Goal: Information Seeking & Learning: Learn about a topic

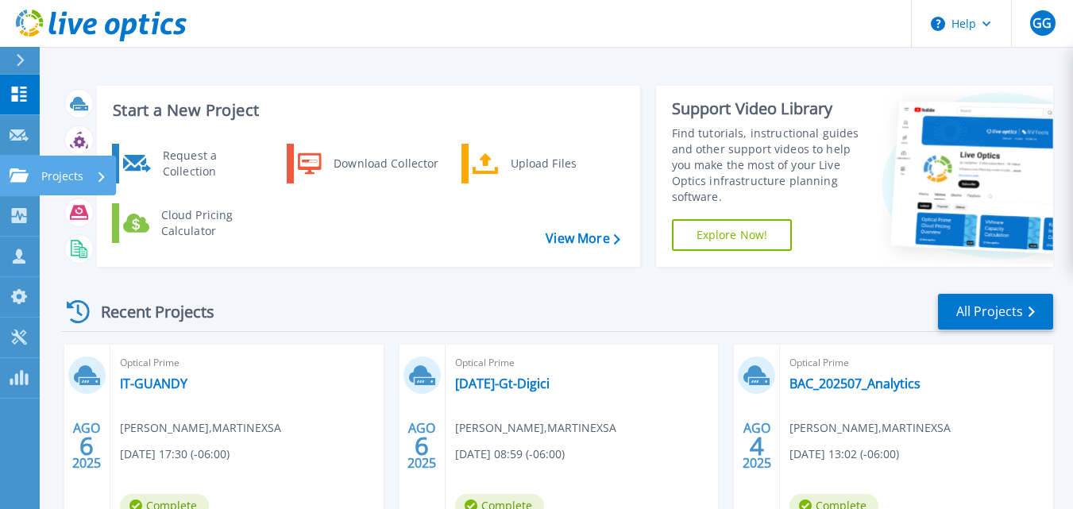
click at [73, 172] on p "Projects" at bounding box center [62, 176] width 42 height 41
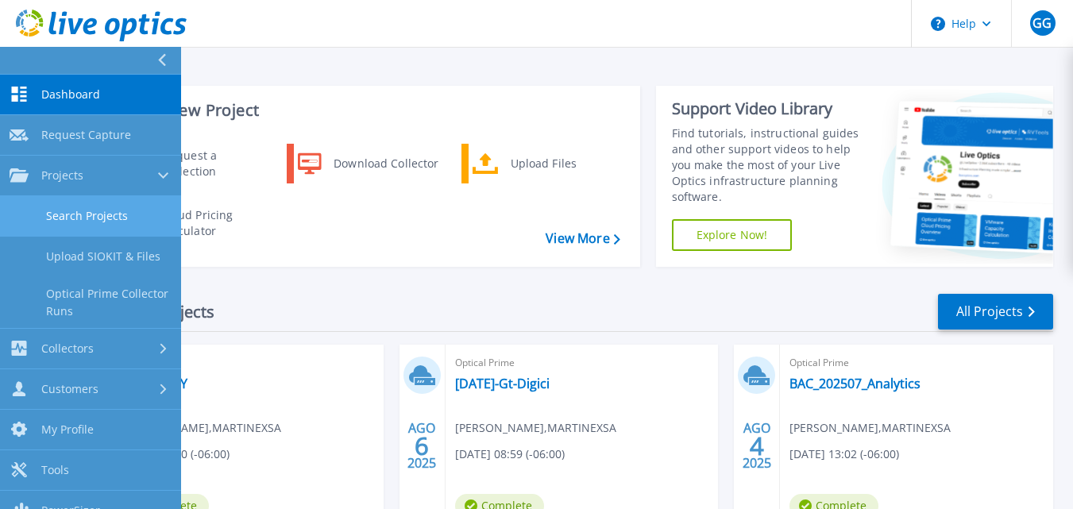
click at [122, 216] on link "Search Projects" at bounding box center [90, 216] width 181 height 41
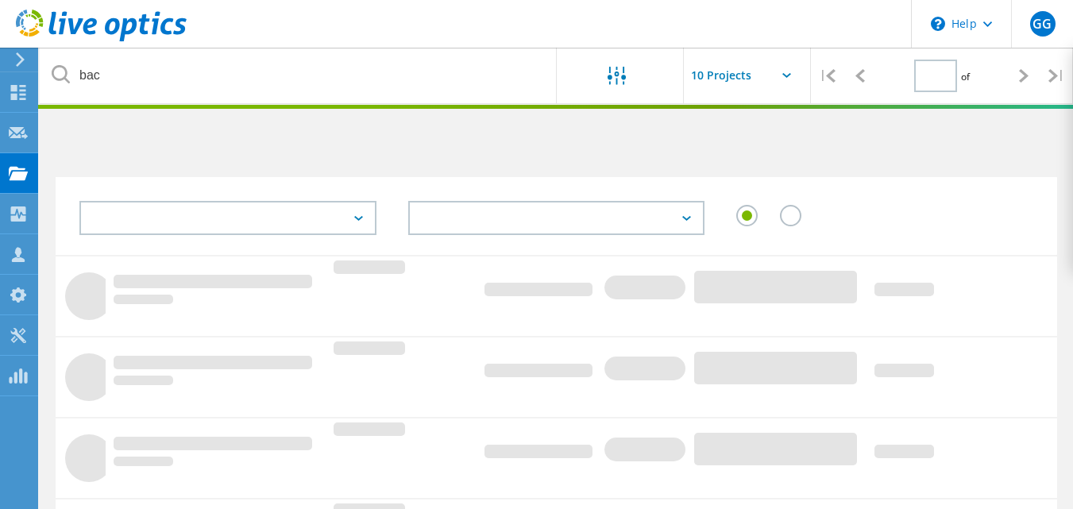
type input "1"
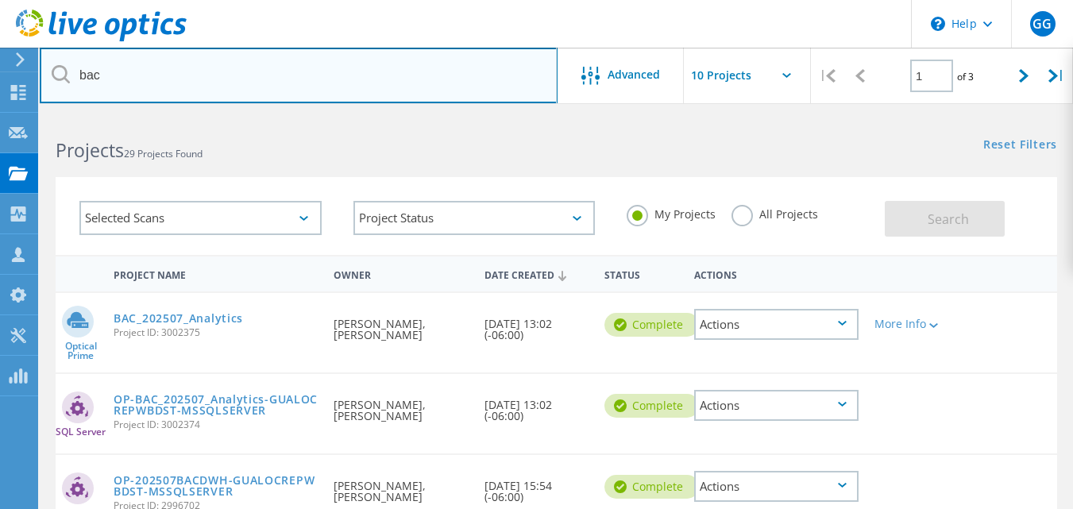
click at [88, 75] on input "bac" at bounding box center [299, 76] width 518 height 56
type input "CC"
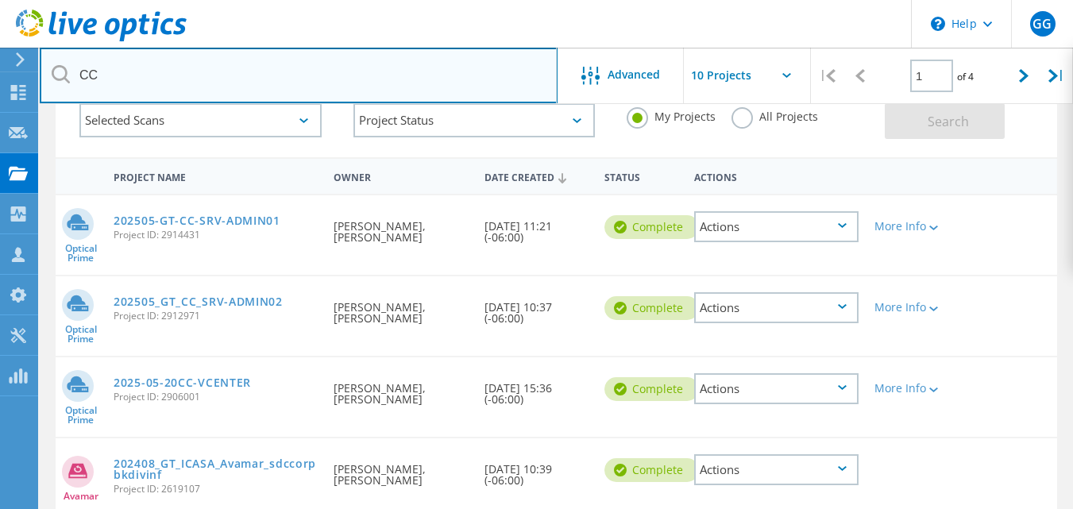
scroll to position [99, 0]
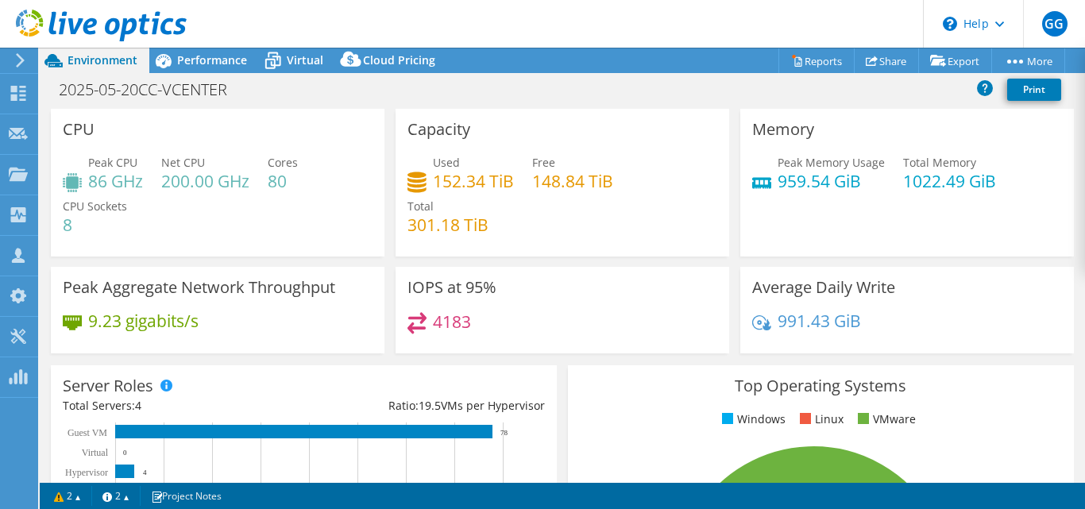
select select "USD"
click at [178, 48] on div at bounding box center [93, 26] width 187 height 53
click at [194, 52] on span "Performance" at bounding box center [212, 59] width 70 height 15
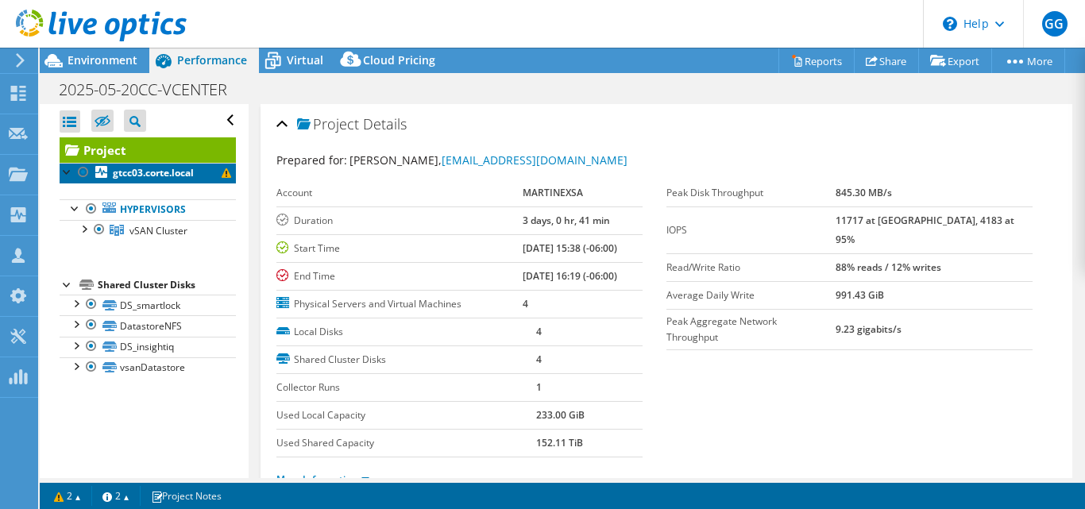
click at [222, 172] on span at bounding box center [227, 173] width 10 height 10
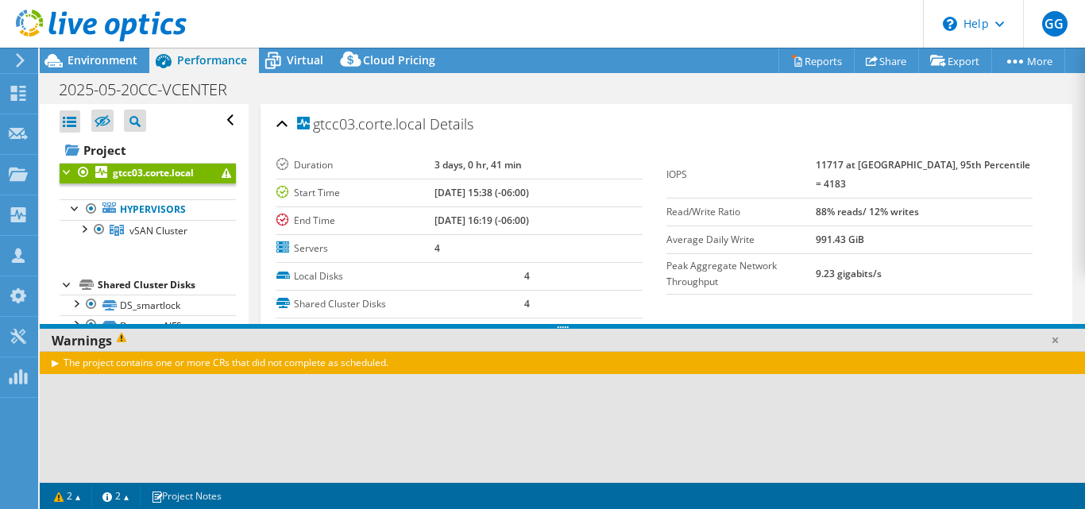
click at [56, 364] on div "The project contains one or more CRs that did not complete as scheduled." at bounding box center [562, 362] width 1045 height 23
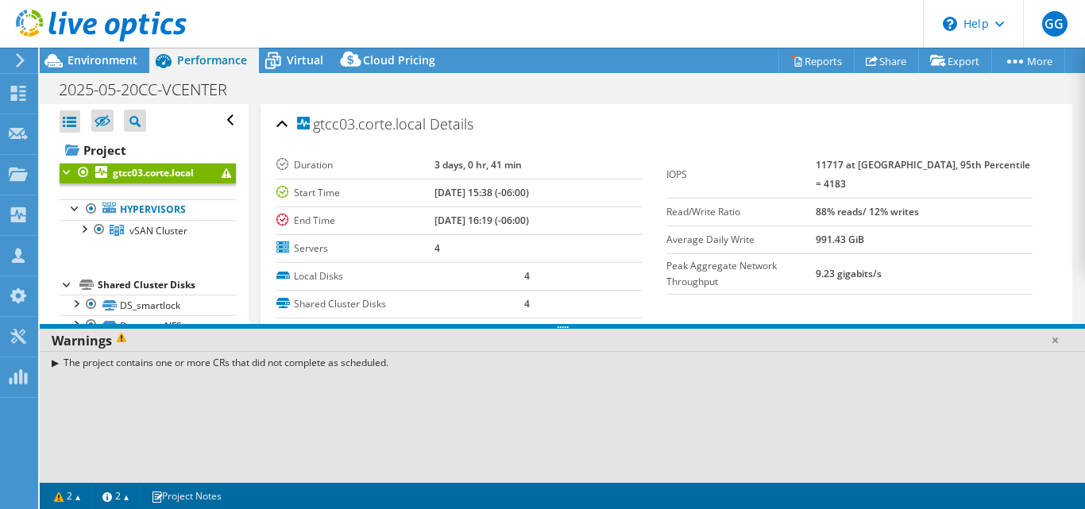
click at [54, 364] on div "The project contains one or more CRs that did not complete as scheduled." at bounding box center [562, 362] width 1045 height 23
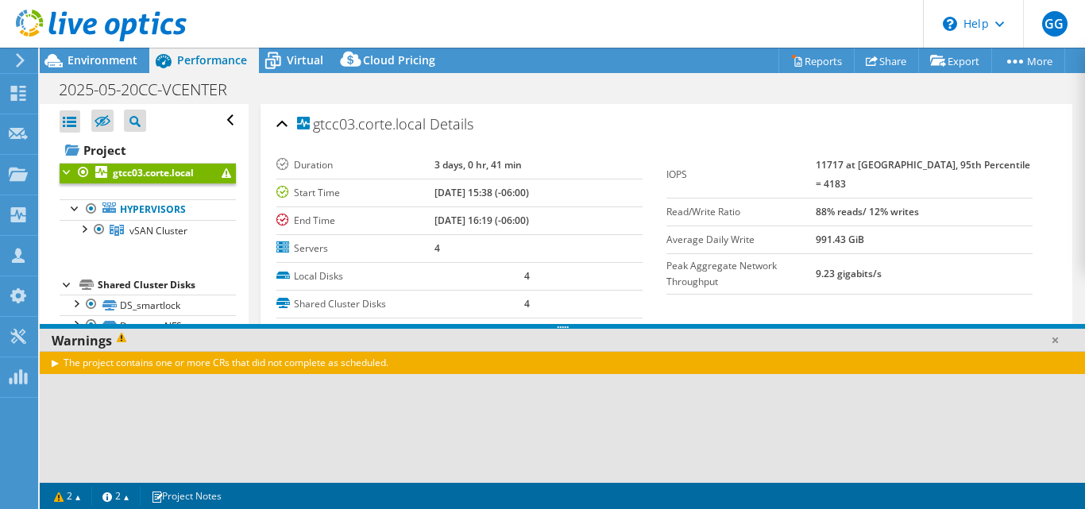
click at [55, 364] on div "The project contains one or more CRs that did not complete as scheduled." at bounding box center [562, 362] width 1045 height 23
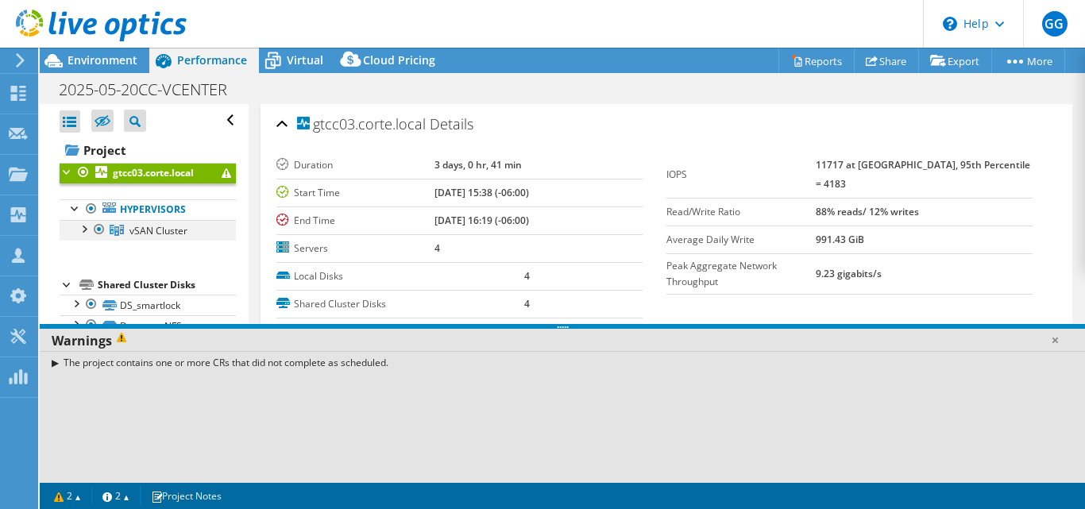
click at [86, 229] on div at bounding box center [83, 228] width 16 height 16
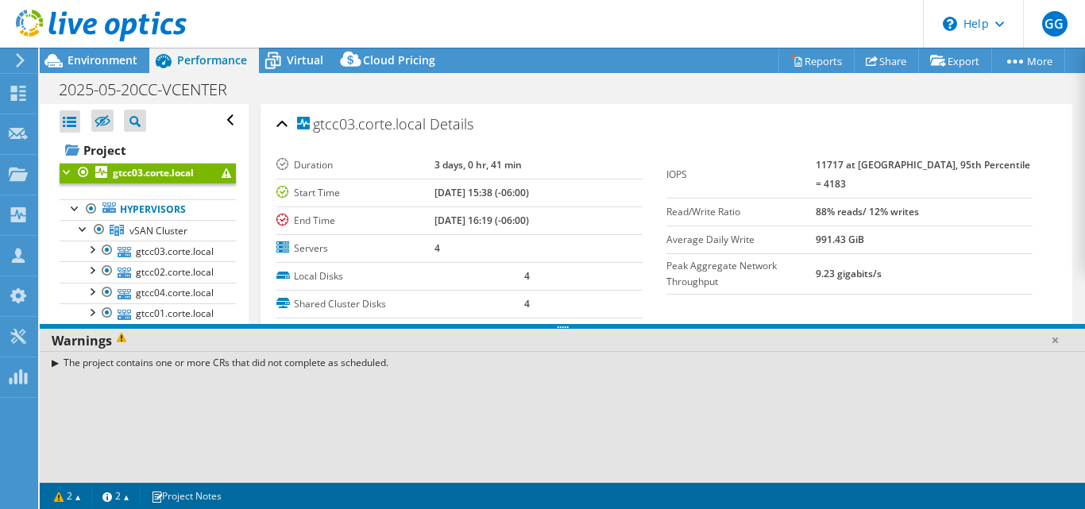
click at [56, 363] on div "The project contains one or more CRs that did not complete as scheduled." at bounding box center [562, 362] width 1045 height 23
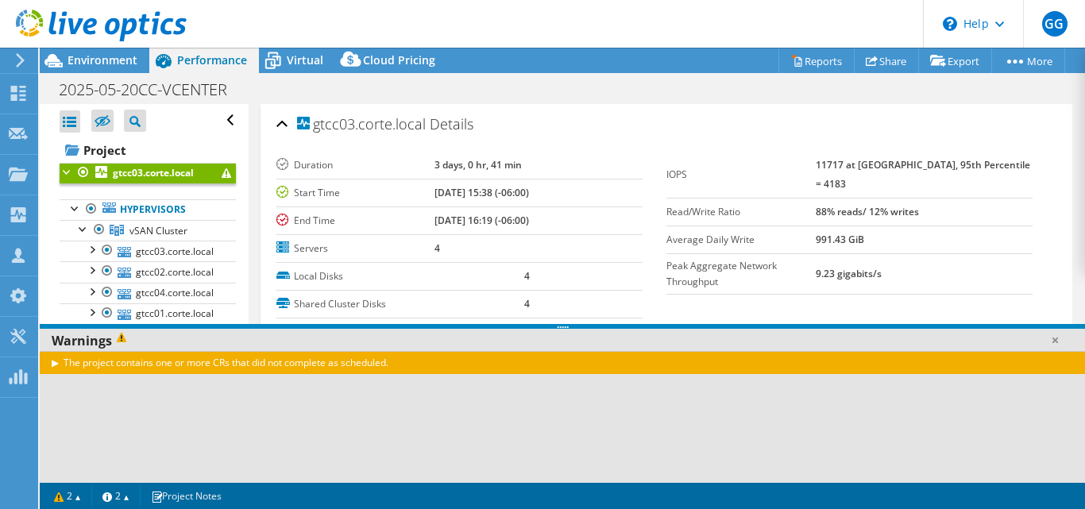
click at [177, 326] on div at bounding box center [562, 326] width 1045 height 5
click at [1051, 344] on link at bounding box center [1055, 340] width 16 height 16
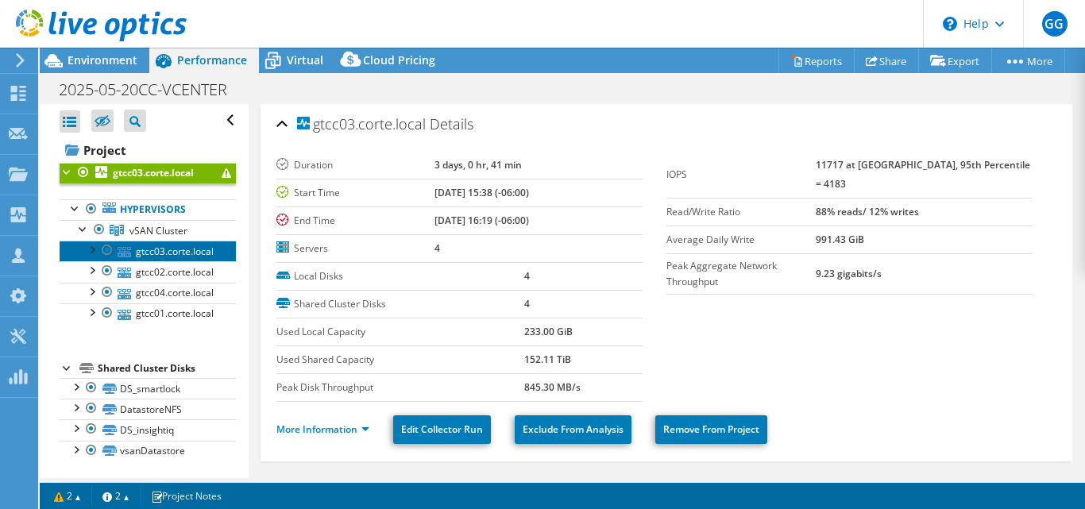
click at [172, 251] on link "gtcc03.corte.local" at bounding box center [148, 251] width 176 height 21
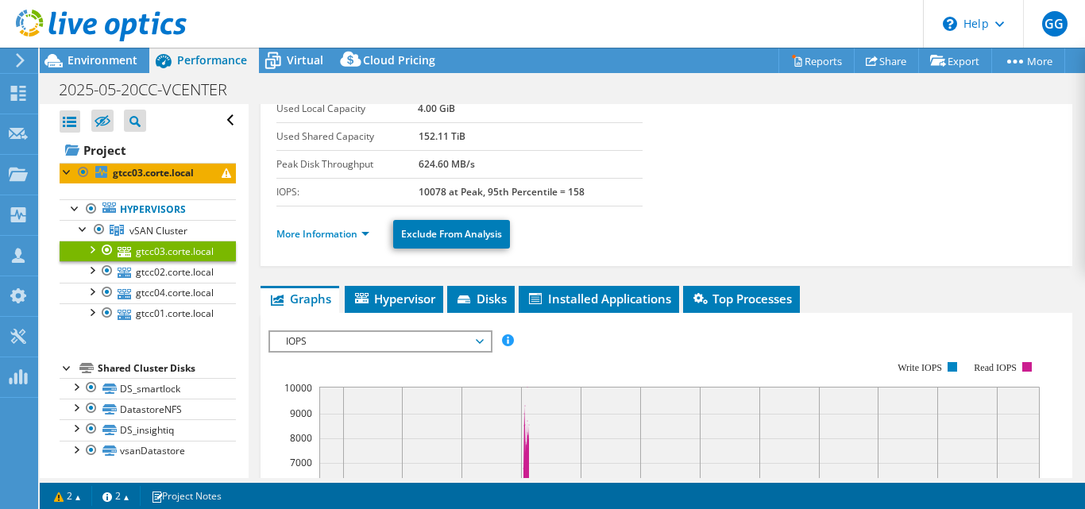
scroll to position [149, 0]
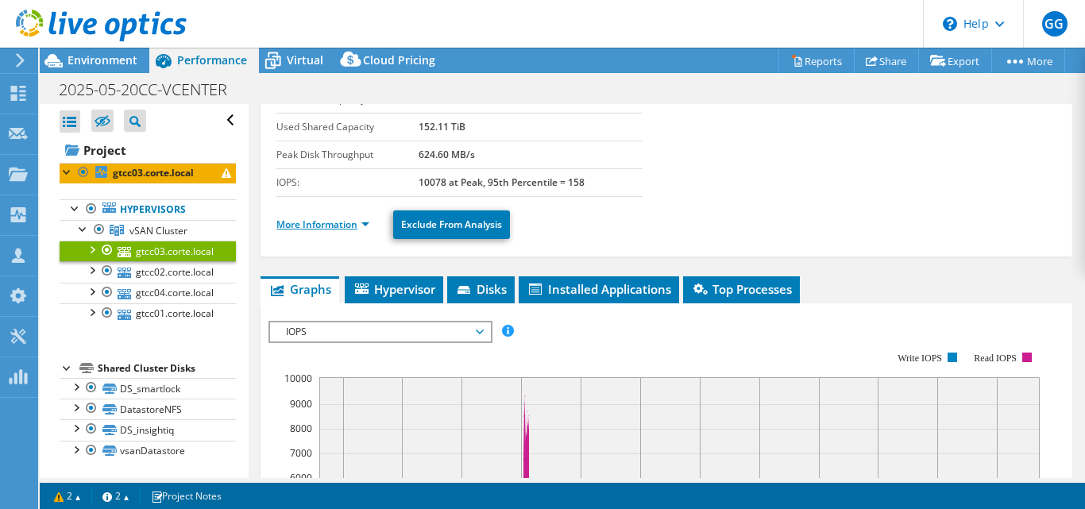
click at [311, 223] on link "More Information" at bounding box center [322, 225] width 93 height 14
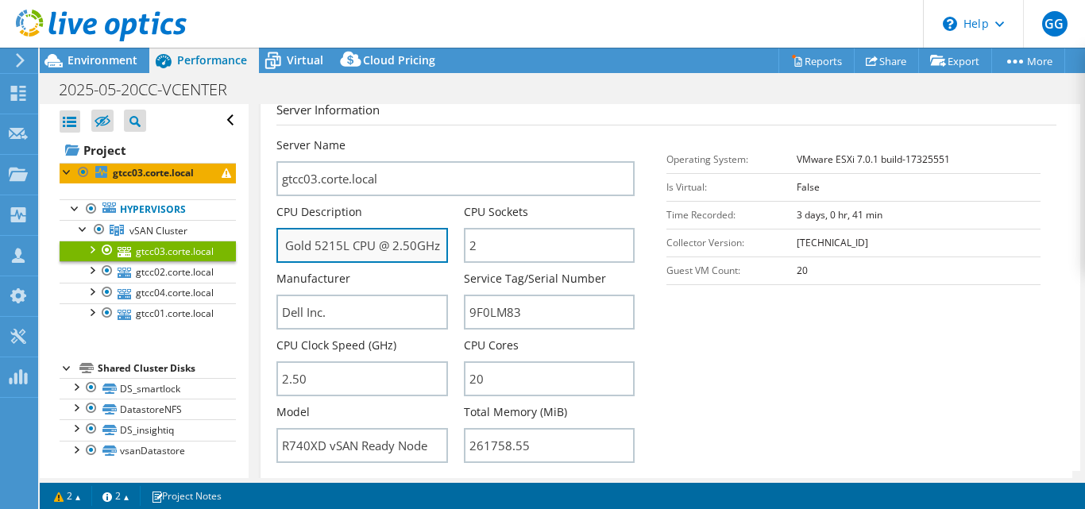
scroll to position [0, 136]
drag, startPoint x: 395, startPoint y: 245, endPoint x: 404, endPoint y: 245, distance: 8.7
click at [404, 245] on input "Intel(R) Xeon(R) Gold 5215L CPU @ 2.50GHz 2.49 GHz" at bounding box center [361, 245] width 171 height 35
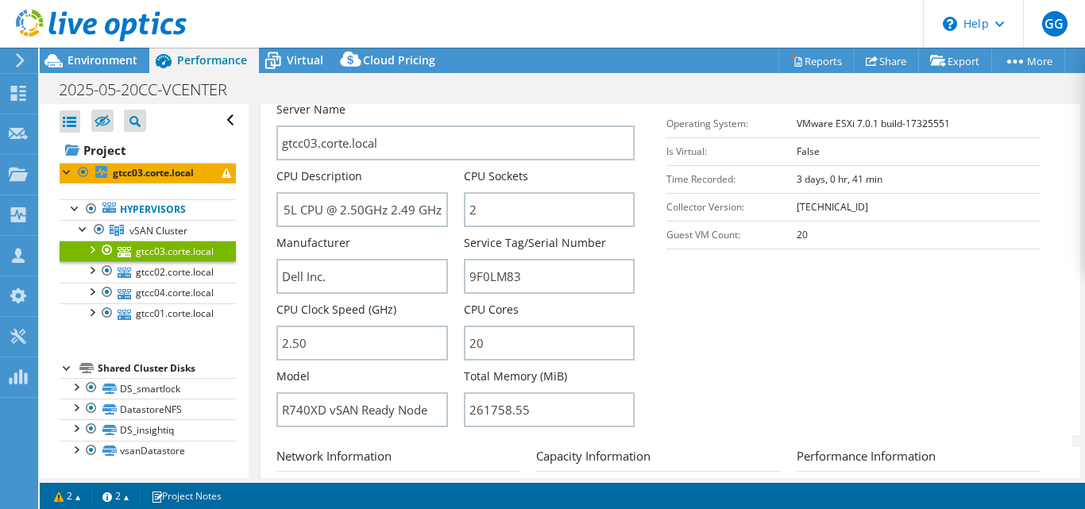
scroll to position [0, 0]
click at [484, 348] on input "20" at bounding box center [549, 343] width 171 height 35
click at [470, 350] on input "20" at bounding box center [549, 343] width 171 height 35
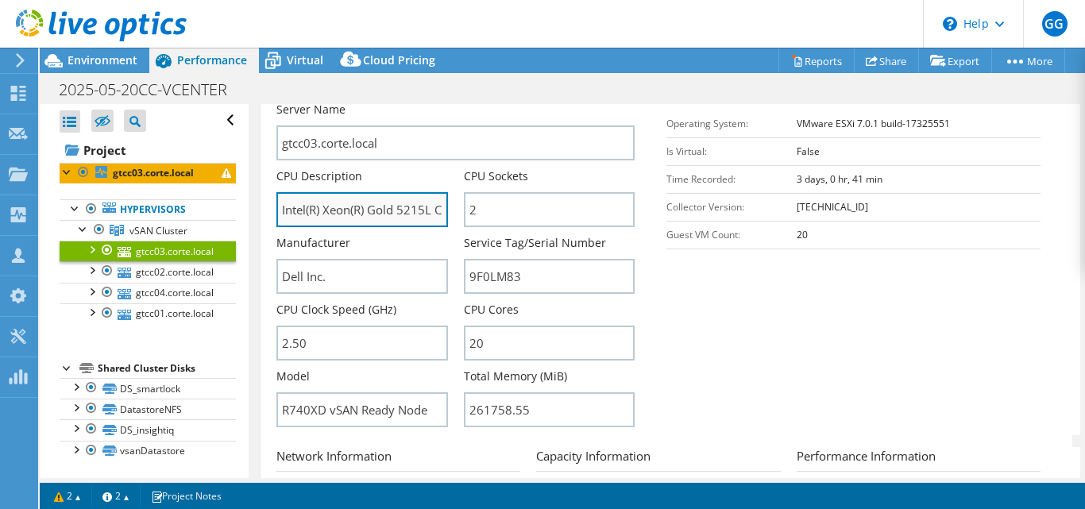
click at [381, 214] on input "Intel(R) Xeon(R) Gold 5215L CPU @ 2.50GHz 2.49 GHz" at bounding box center [361, 209] width 171 height 35
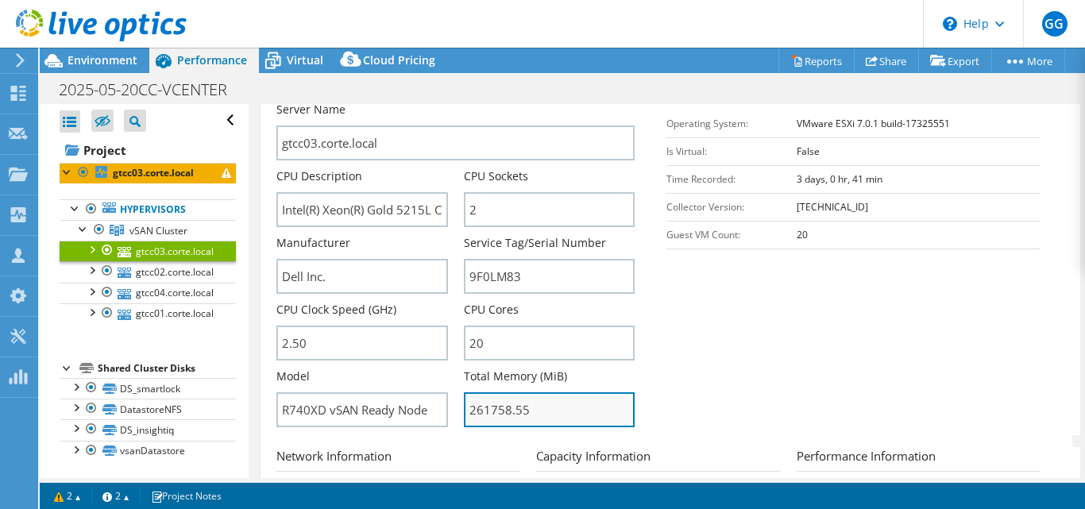
drag, startPoint x: 534, startPoint y: 409, endPoint x: 464, endPoint y: 411, distance: 69.9
click at [464, 411] on input "261758.55" at bounding box center [549, 409] width 171 height 35
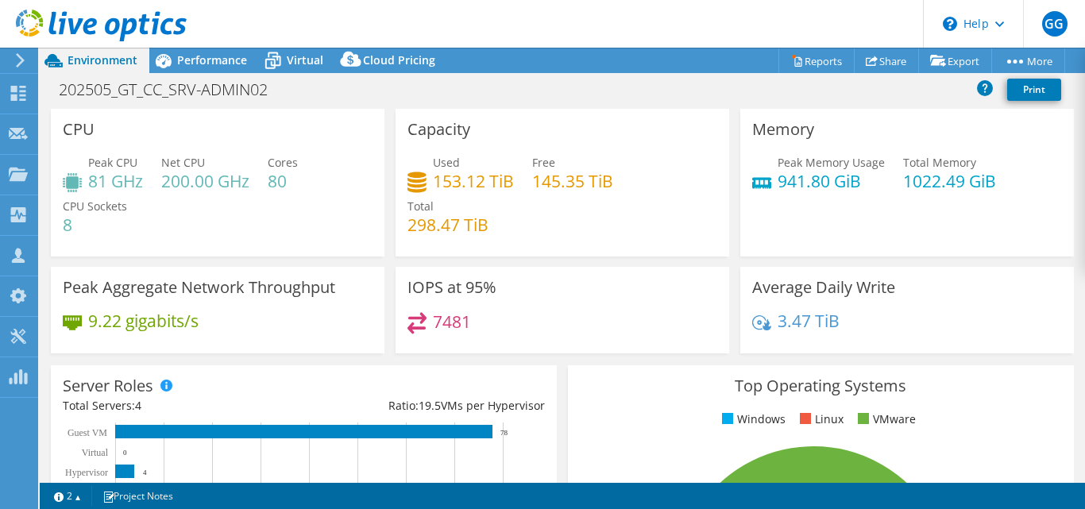
select select "USD"
click at [195, 57] on span "Performance" at bounding box center [212, 59] width 70 height 15
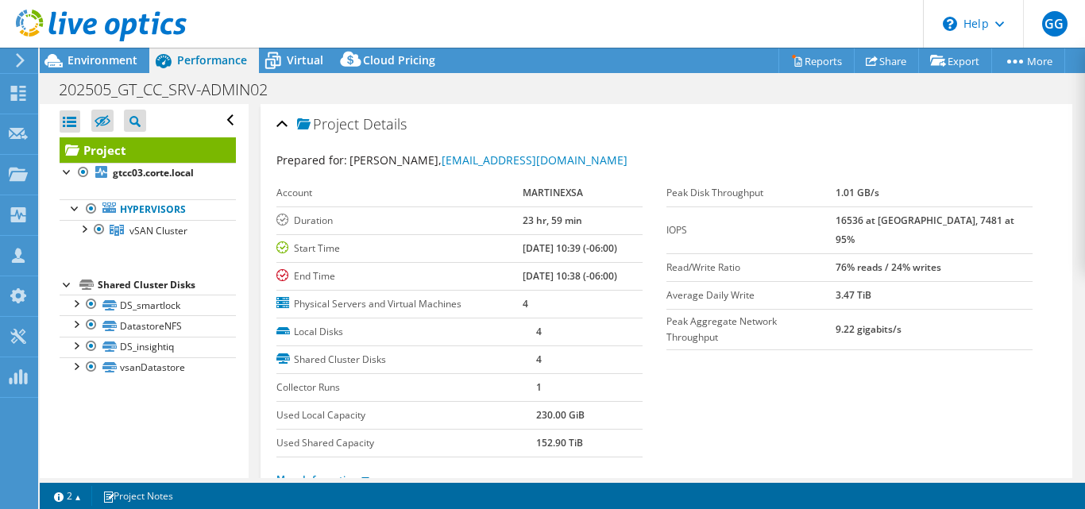
drag, startPoint x: 518, startPoint y: 247, endPoint x: 603, endPoint y: 246, distance: 85.0
click at [603, 246] on b "[DATE] 10:39 (-06:00)" at bounding box center [570, 249] width 95 height 14
drag, startPoint x: 516, startPoint y: 280, endPoint x: 630, endPoint y: 253, distance: 117.5
click at [622, 280] on td "05/27/2025, 10:38 (-06:00)" at bounding box center [583, 276] width 121 height 28
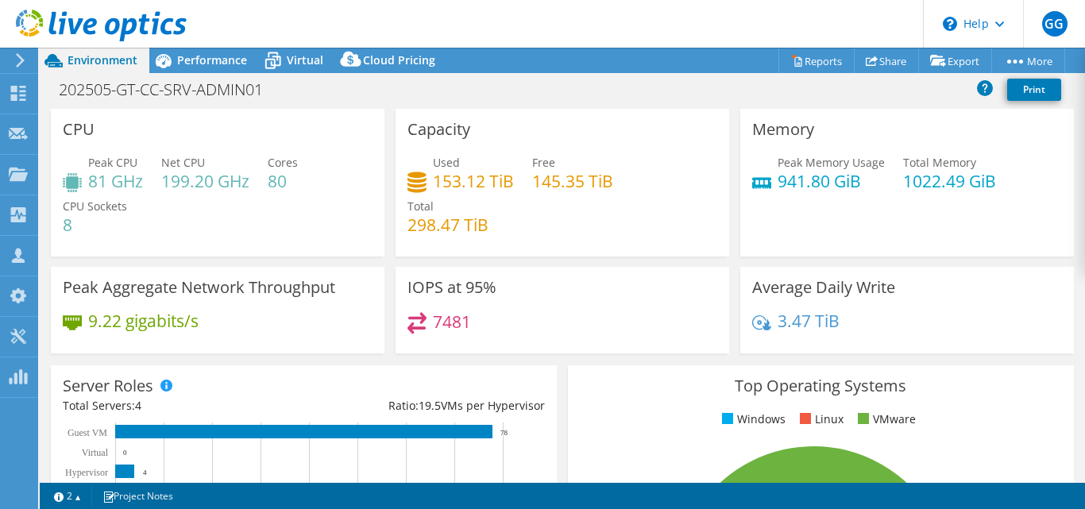
select select "USD"
click at [213, 70] on div "Performance" at bounding box center [204, 60] width 110 height 25
